Goal: Task Accomplishment & Management: Manage account settings

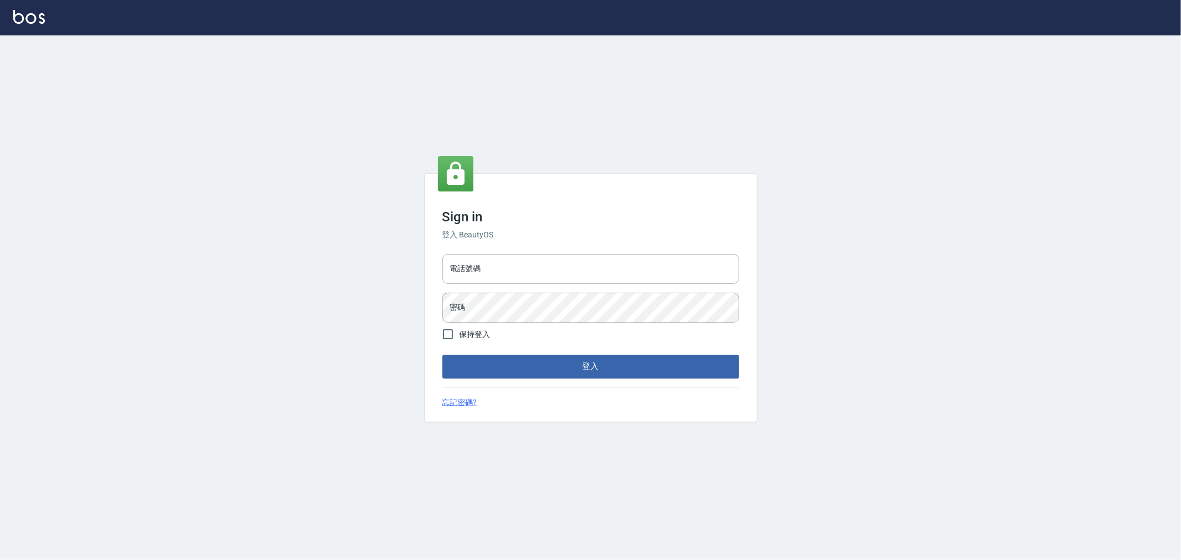
click at [491, 285] on div "電話號碼 電話號碼 密碼 密碼" at bounding box center [591, 288] width 306 height 77
click at [500, 275] on input "電話號碼" at bounding box center [590, 269] width 297 height 30
type input "0222886821"
click at [442, 355] on button "登入" at bounding box center [590, 366] width 297 height 23
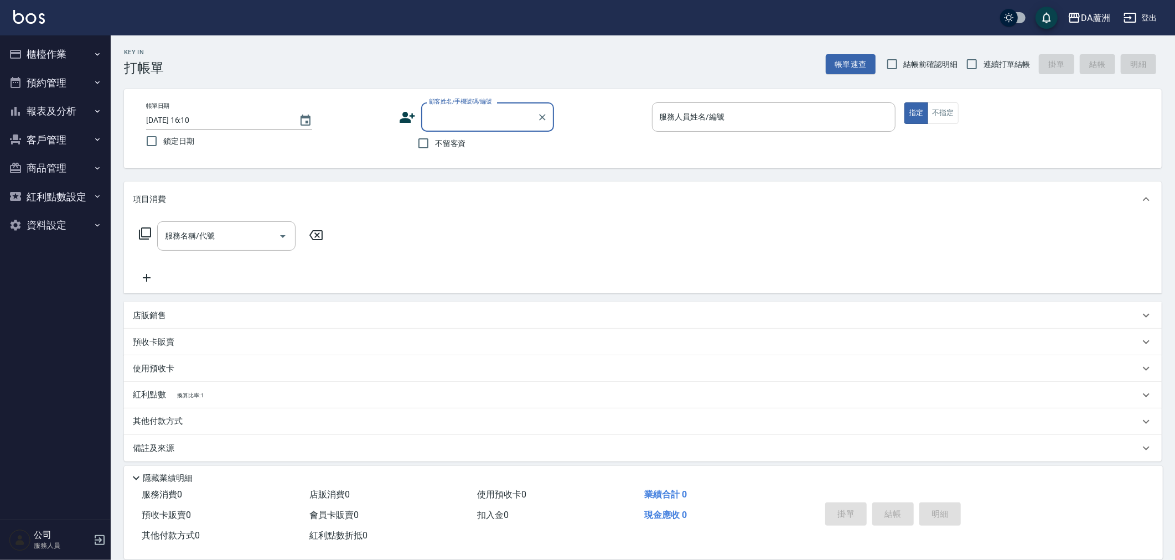
click at [56, 65] on button "櫃檯作業" at bounding box center [55, 54] width 102 height 29
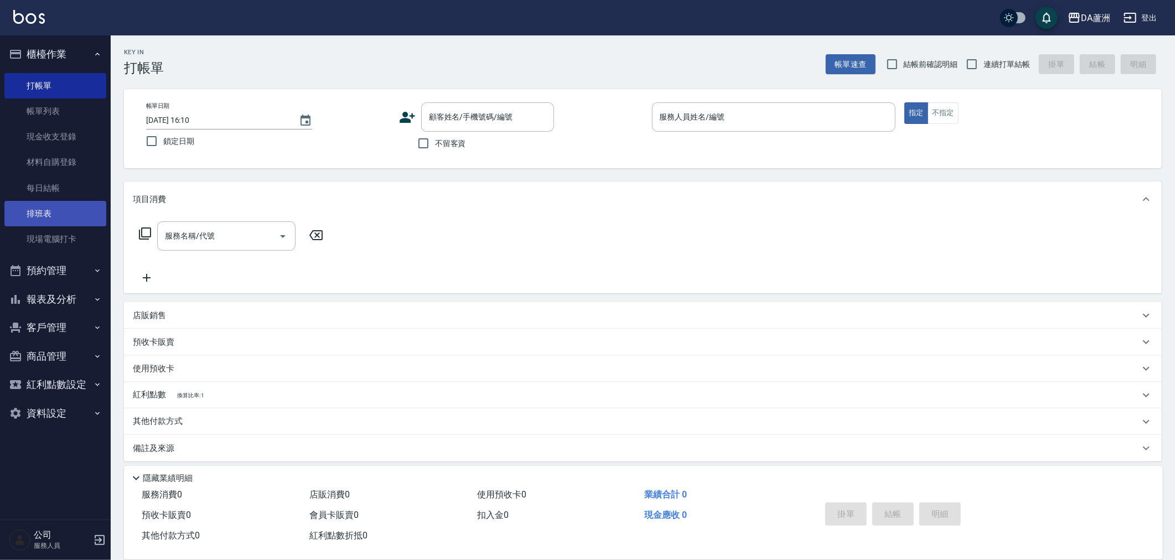
click at [47, 201] on link "排班表" at bounding box center [55, 213] width 102 height 25
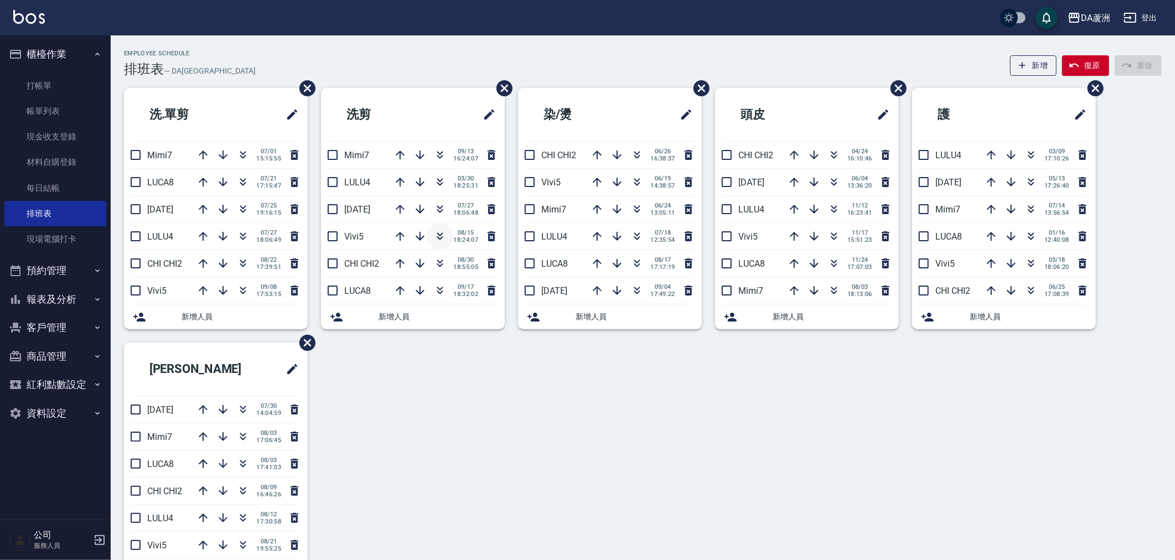
click at [441, 234] on icon "button" at bounding box center [440, 234] width 6 height 4
